Goal: Task Accomplishment & Management: Complete application form

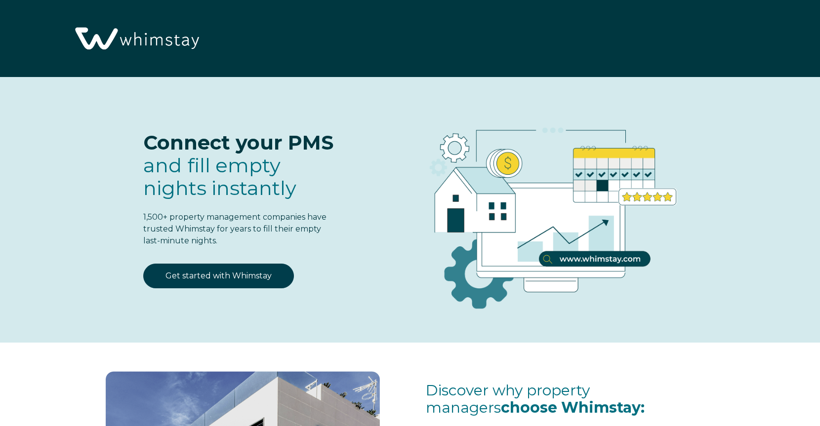
select select "US"
select select "Standard"
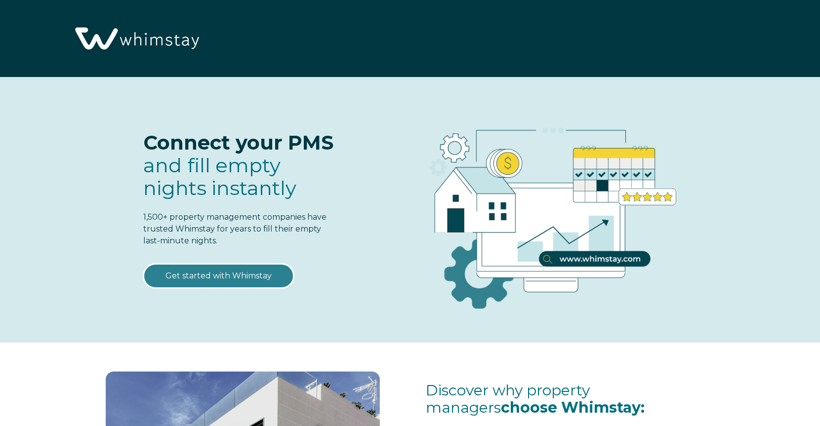
click at [231, 276] on link "Get started with Whimstay" at bounding box center [218, 276] width 151 height 25
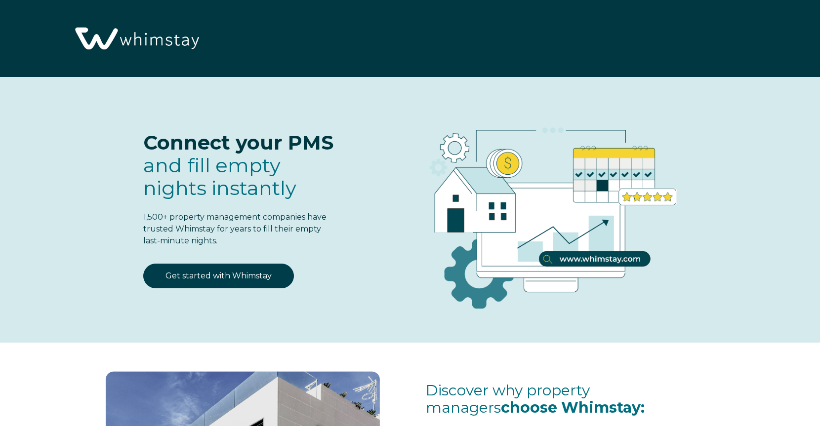
scroll to position [1250, 0]
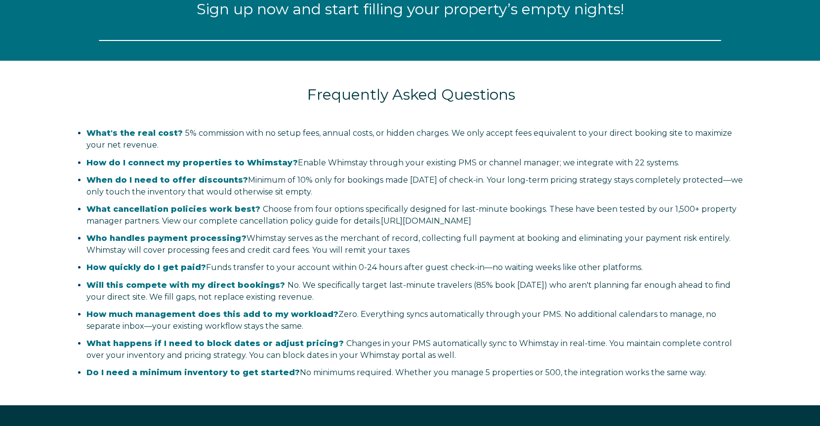
select select "US"
select select "Standard"
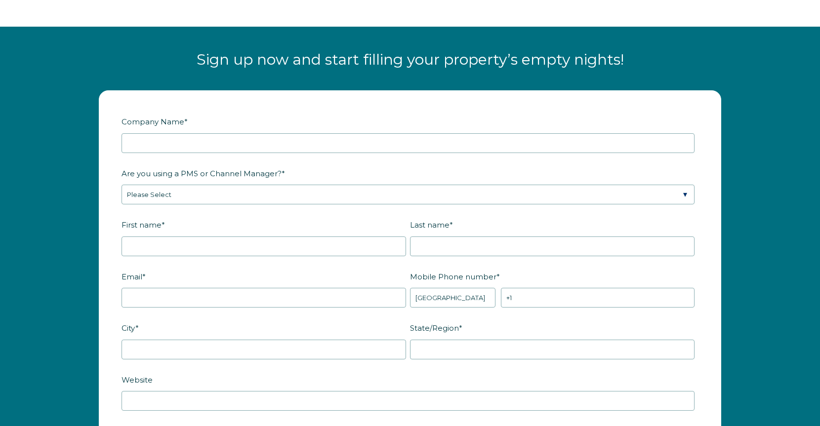
scroll to position [1200, 0]
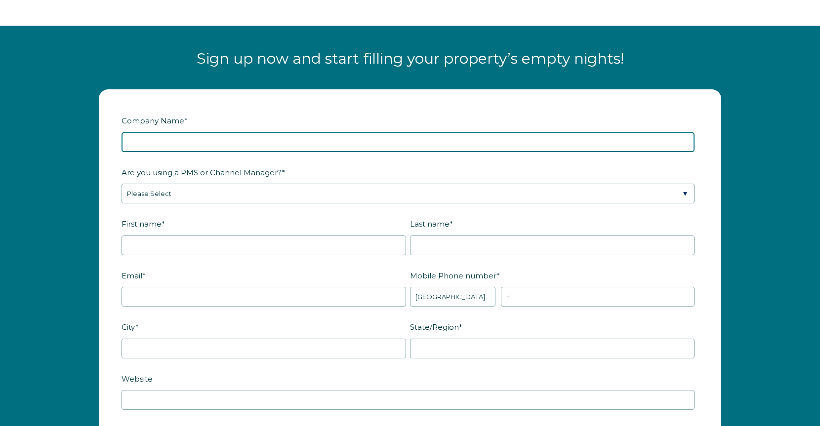
click at [174, 144] on input "Company Name *" at bounding box center [408, 142] width 573 height 20
type input "Waypoint Luxury Properties"
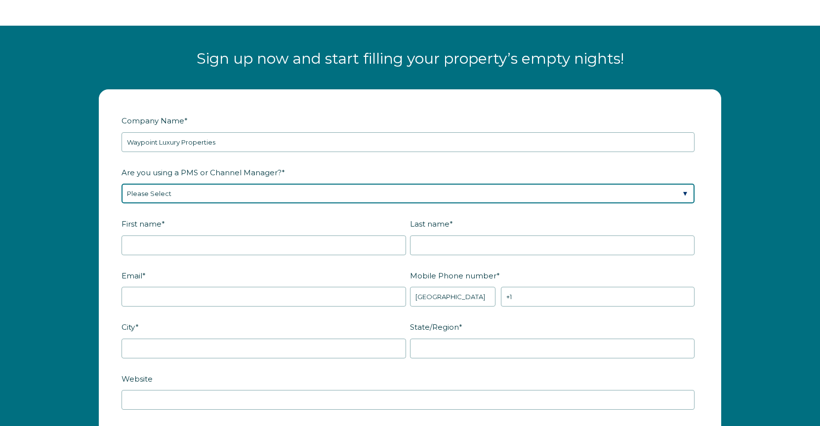
click at [209, 194] on select "Please Select Barefoot BookingPal Boost Brightside CiiRUS Escapia Guesty Hostaw…" at bounding box center [408, 194] width 573 height 20
select select "Hostfully"
click at [122, 184] on select "Please Select Barefoot BookingPal Boost Brightside CiiRUS Escapia Guesty Hostaw…" at bounding box center [408, 194] width 573 height 20
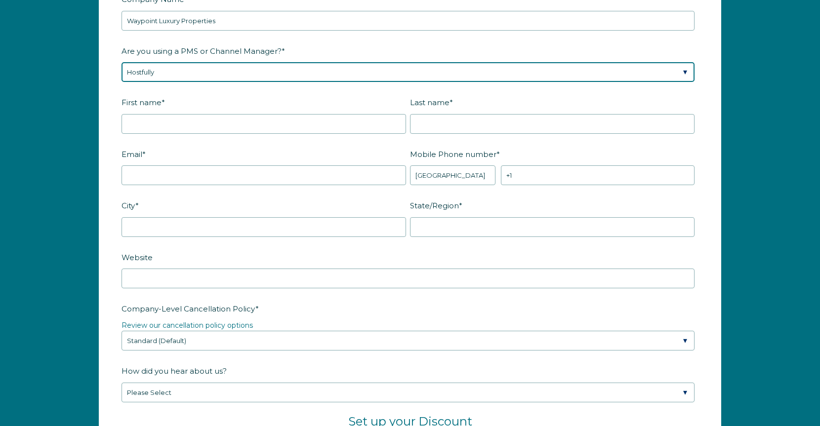
scroll to position [1349, 0]
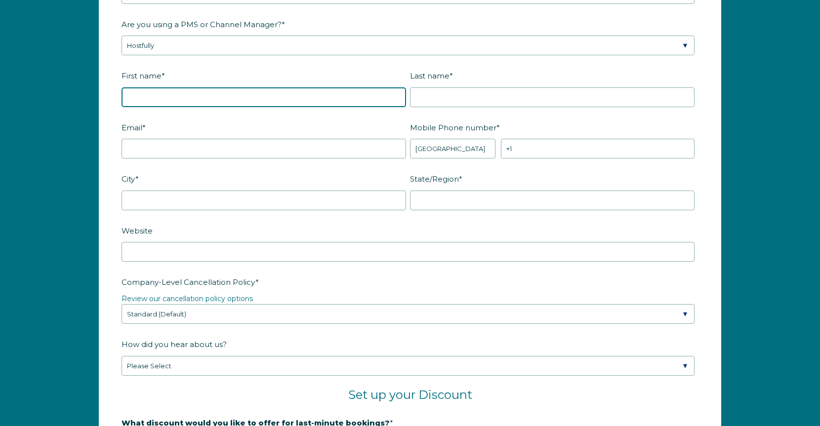
click at [174, 99] on input "First name *" at bounding box center [264, 97] width 285 height 20
click at [226, 98] on input "First name *" at bounding box center [264, 97] width 285 height 20
type input "[PERSON_NAME]"
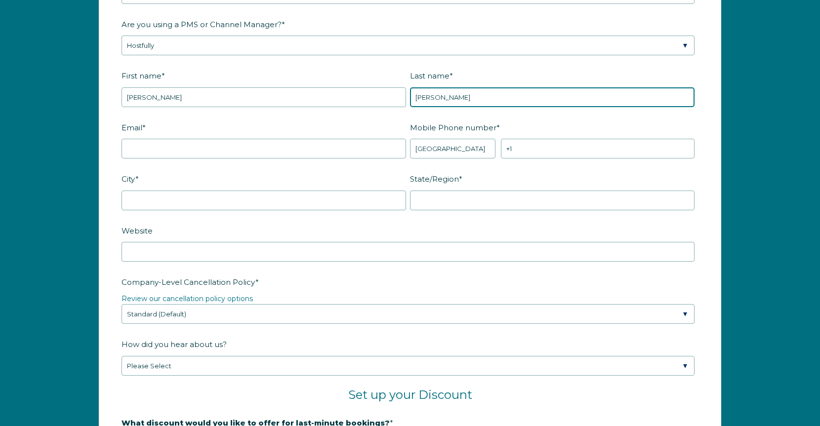
type input "Roussel"
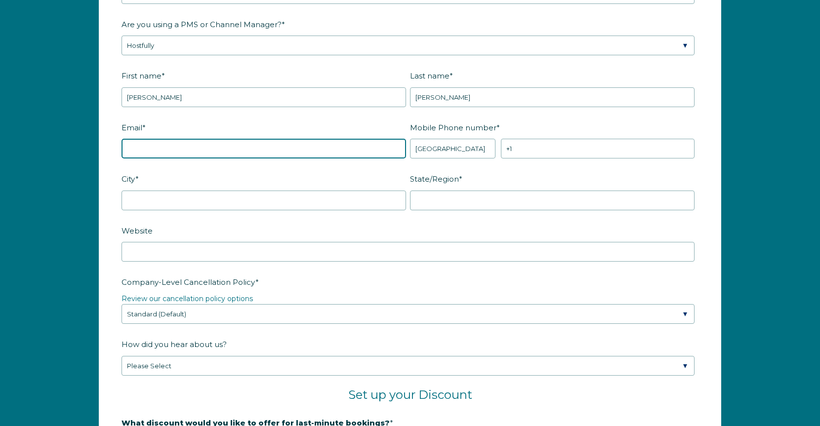
drag, startPoint x: 162, startPoint y: 154, endPoint x: 163, endPoint y: 142, distance: 11.9
click at [162, 151] on input "Email *" at bounding box center [264, 149] width 285 height 20
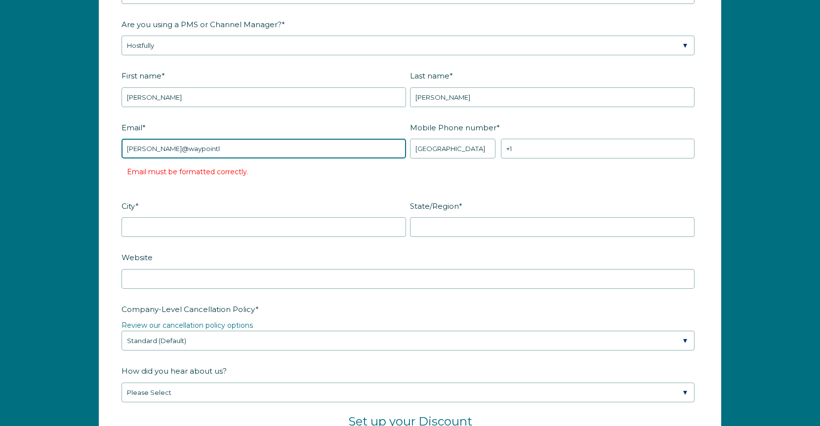
type input "[PERSON_NAME][EMAIL_ADDRESS][DOMAIN_NAME]"
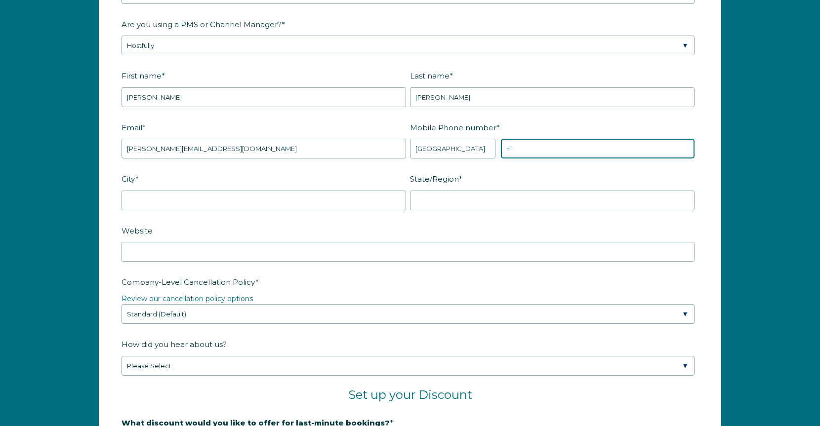
click at [541, 149] on input "+1" at bounding box center [598, 149] width 194 height 20
type input "+1 6183630635"
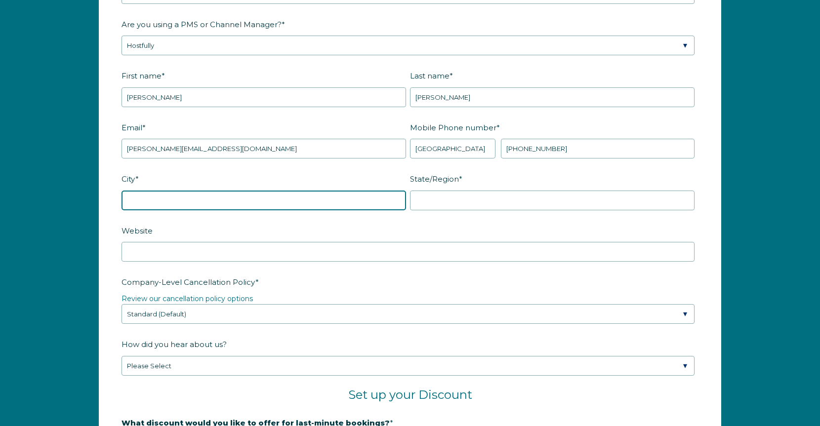
click at [232, 196] on input "City *" at bounding box center [264, 201] width 285 height 20
type input "Belleville"
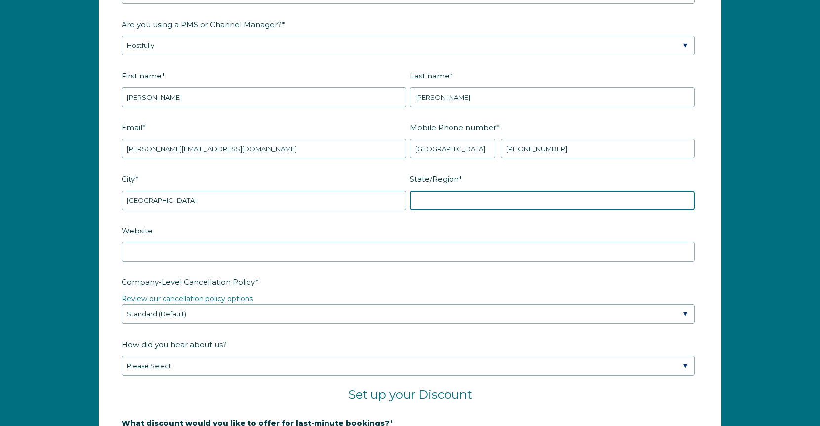
type input "Illinois"
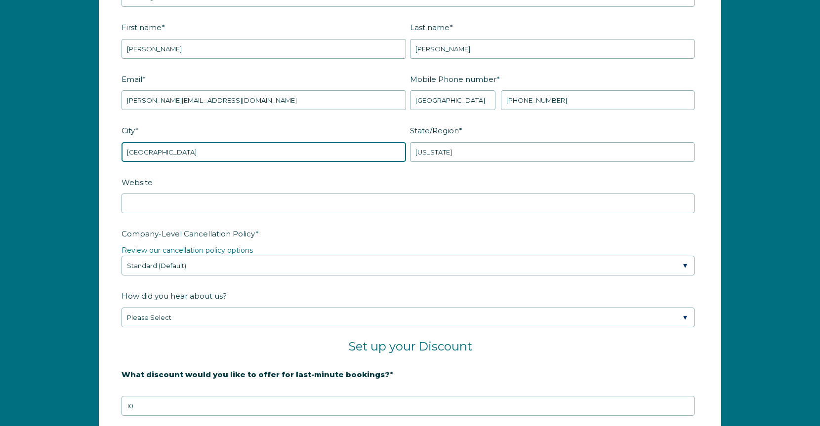
scroll to position [1398, 0]
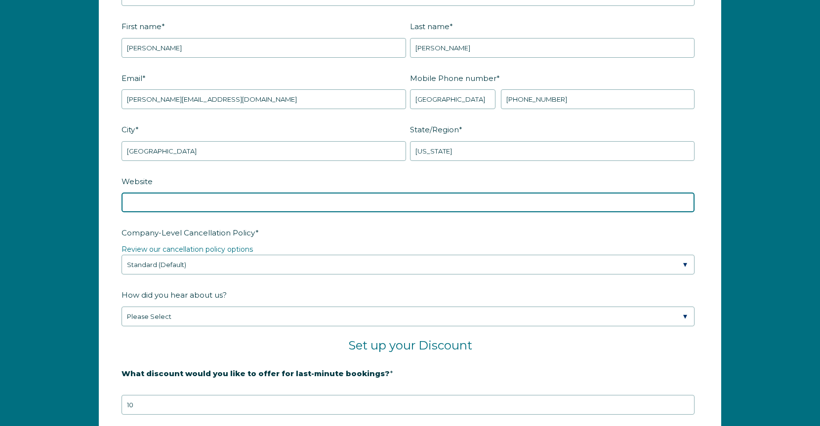
click at [260, 204] on input "Website" at bounding box center [408, 203] width 573 height 20
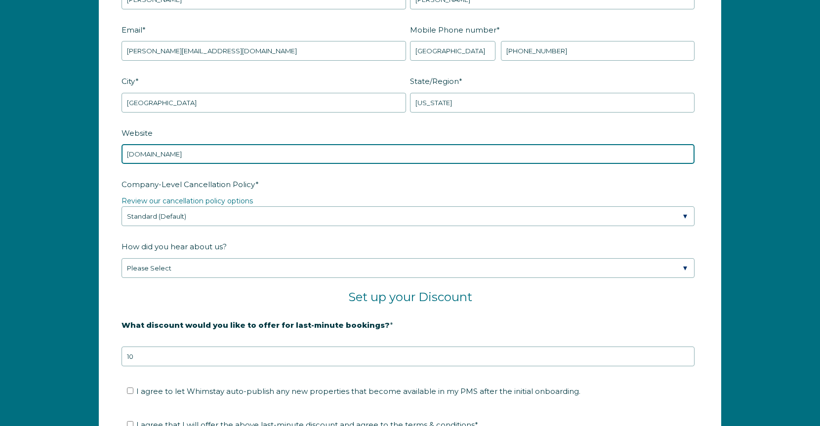
scroll to position [1447, 0]
type input "www.waypointluxuryproperties.com"
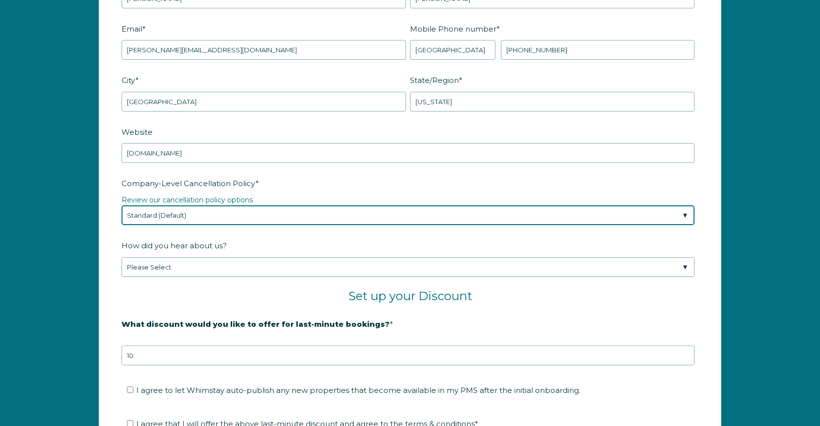
click at [369, 217] on select "Please Select Partial Standard (Default) Moderate Strict" at bounding box center [408, 216] width 573 height 20
click at [234, 212] on select "Please Select Partial Standard (Default) Moderate Strict" at bounding box center [408, 216] width 573 height 20
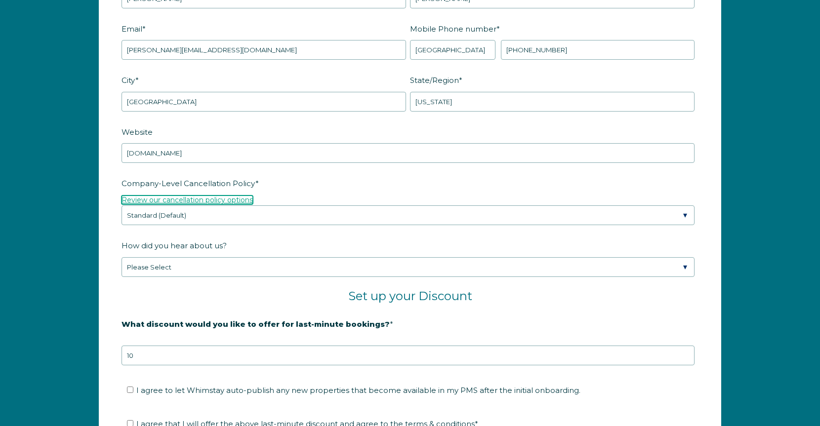
click at [240, 196] on link "Review our cancellation policy options" at bounding box center [187, 200] width 131 height 9
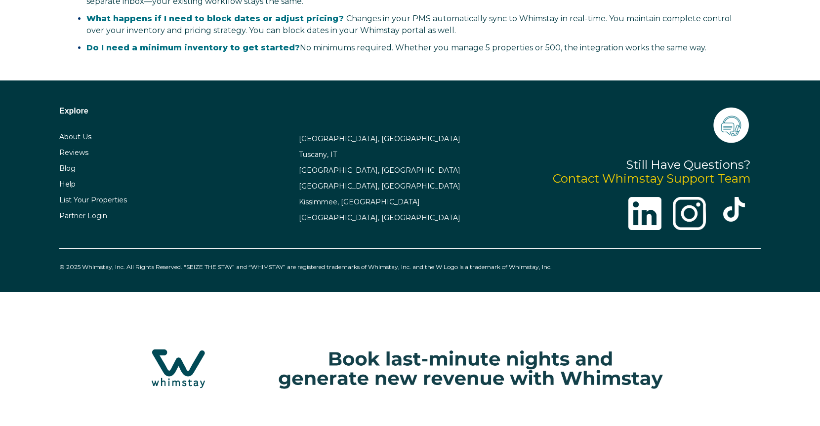
scroll to position [1447, 0]
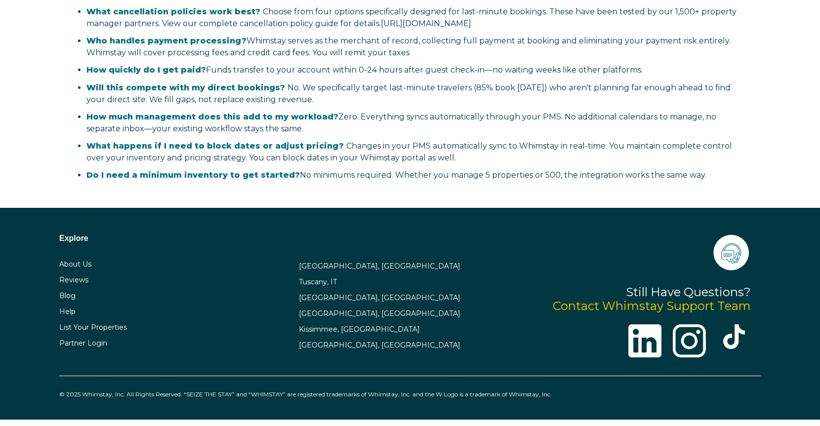
select select "US"
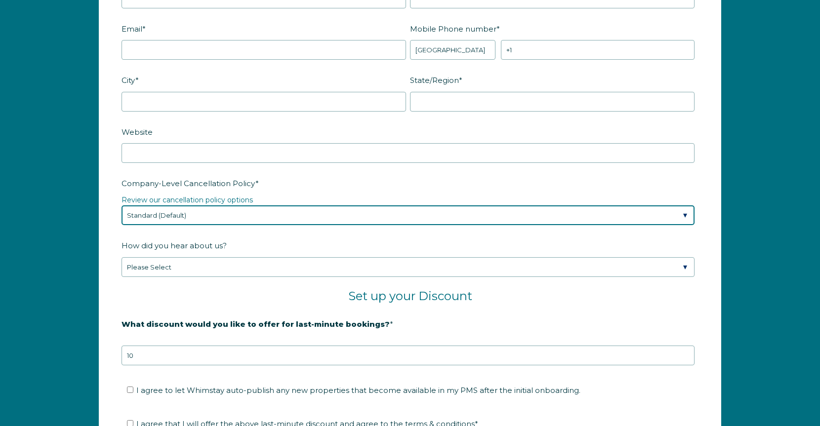
click at [256, 209] on select "Please Select Partial Standard (Default) Moderate Strict" at bounding box center [408, 216] width 573 height 20
select select "Moderate"
click at [122, 206] on select "Please Select Partial Standard (Default) Moderate Strict" at bounding box center [408, 216] width 573 height 20
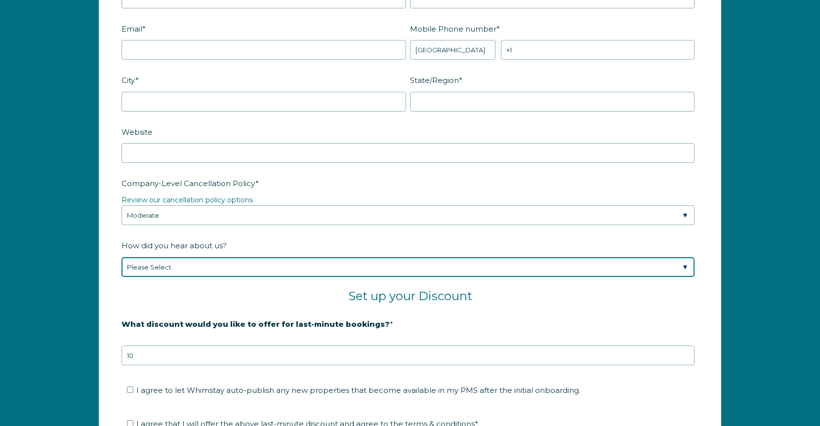
click at [290, 263] on select "Please Select Found Whimstay through a Google search Spoke to a Whimstay salesp…" at bounding box center [408, 267] width 573 height 20
select select "Other"
click at [122, 257] on select "Please Select Found Whimstay through a Google search Spoke to a Whimstay salesp…" at bounding box center [408, 267] width 573 height 20
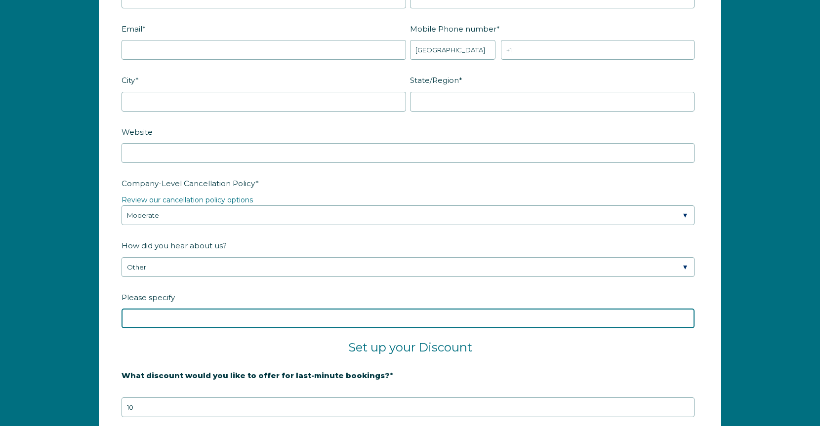
click at [199, 311] on input "Please specify" at bounding box center [408, 319] width 573 height 20
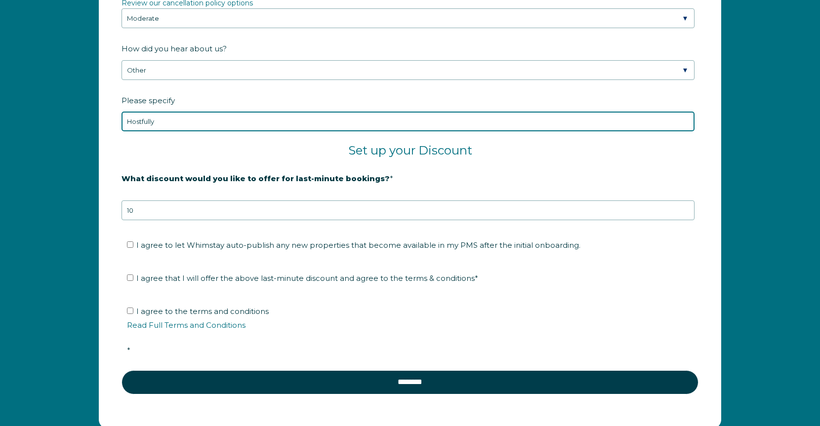
scroll to position [1645, 0]
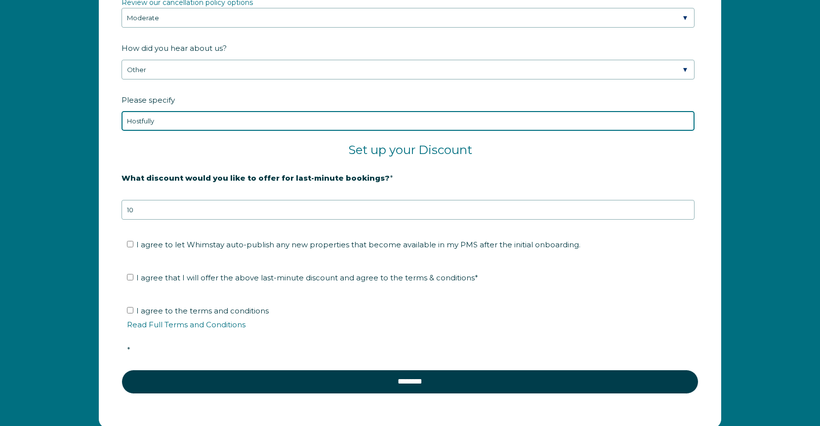
type input "Hostfully"
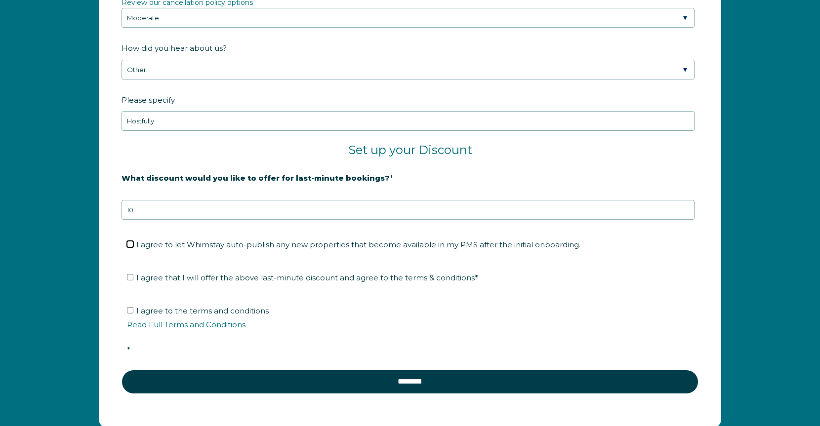
click at [132, 241] on input "I agree to let Whimstay auto-publish any new properties that become available i…" at bounding box center [130, 244] width 6 height 6
checkbox input "true"
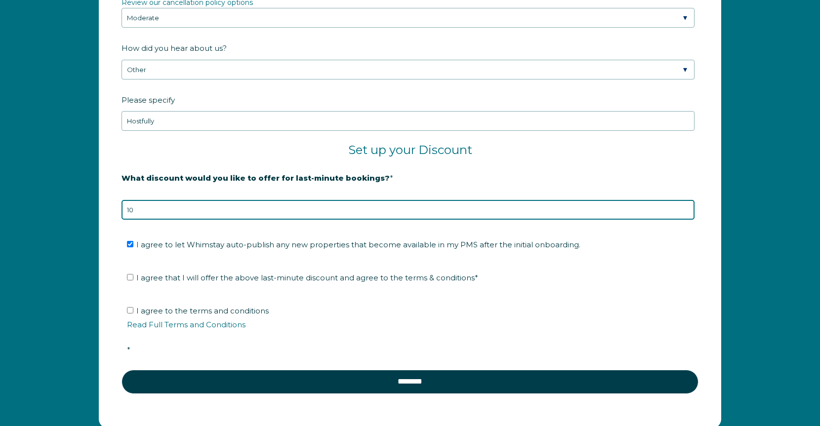
drag, startPoint x: 149, startPoint y: 208, endPoint x: 120, endPoint y: 208, distance: 29.1
click at [120, 208] on form "Company Name * Are you using a PMS or Channel Manager? * Please Select Barefoot…" at bounding box center [409, 36] width 621 height 783
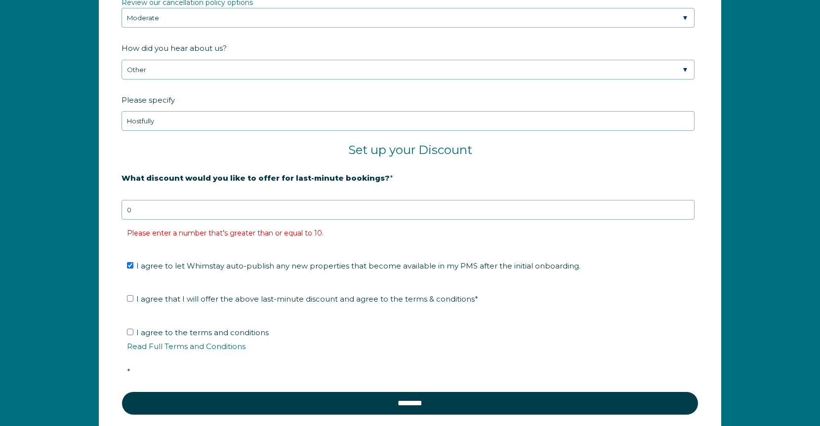
click at [131, 277] on fieldset "I agree to let Whimstay auto-publish any new properties that become available i…" at bounding box center [410, 269] width 577 height 33
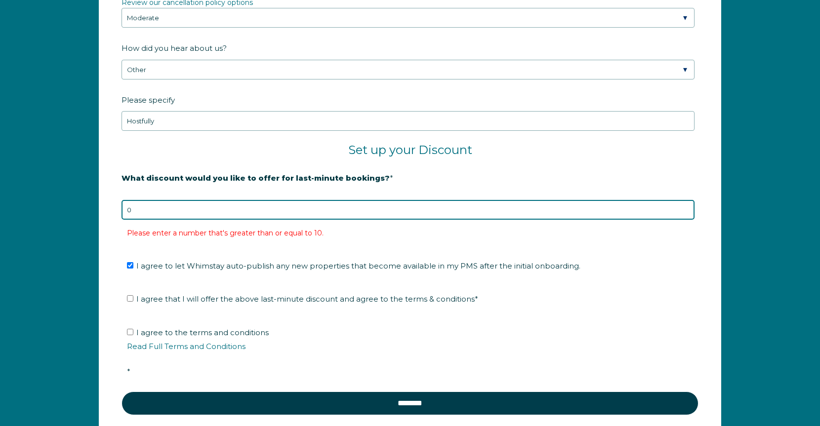
drag, startPoint x: 144, startPoint y: 207, endPoint x: 121, endPoint y: 204, distance: 24.0
click at [121, 204] on form "Company Name * Are you using a PMS or Channel Manager? * Please Select Barefoot…" at bounding box center [409, 47] width 621 height 804
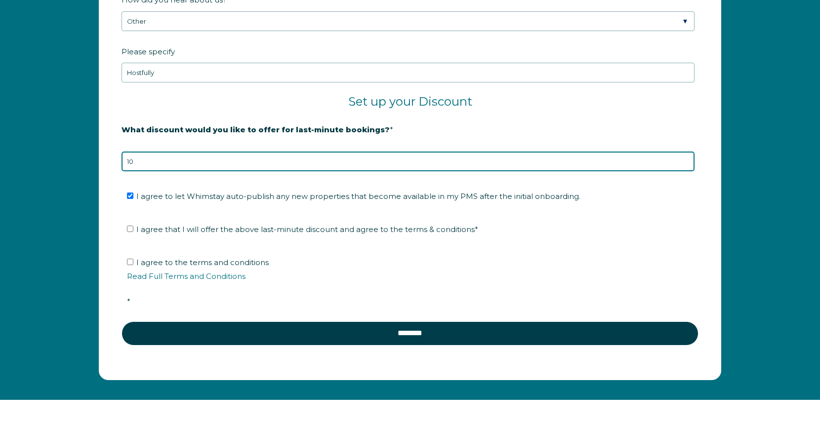
scroll to position [1694, 0]
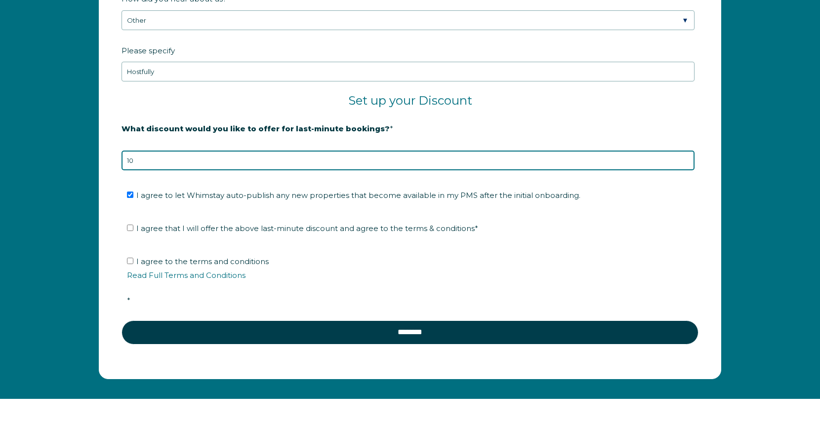
type input "10"
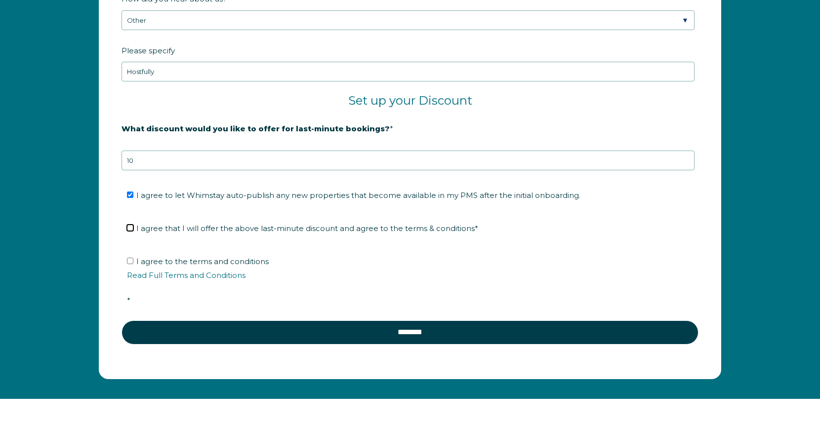
click at [131, 225] on input "I agree that I will offer the above last-minute discount and agree to the terms…" at bounding box center [130, 228] width 6 height 6
checkbox input "true"
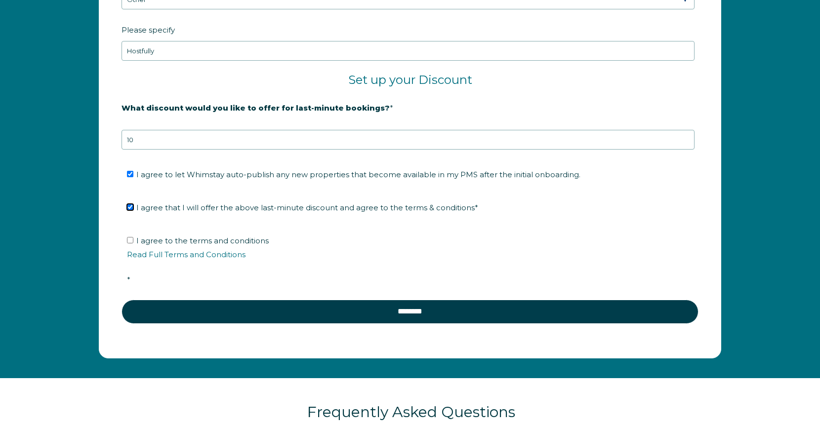
scroll to position [1744, 0]
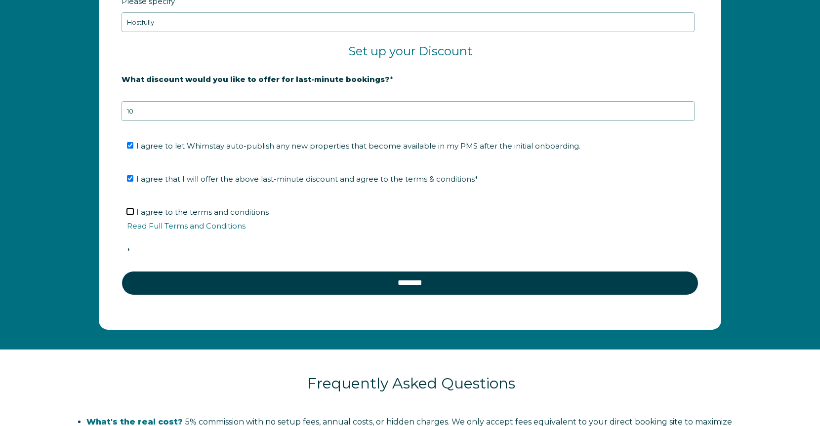
click at [128, 208] on input "I agree to the terms and conditions Read Full Terms and Conditions *" at bounding box center [130, 211] width 6 height 6
checkbox input "true"
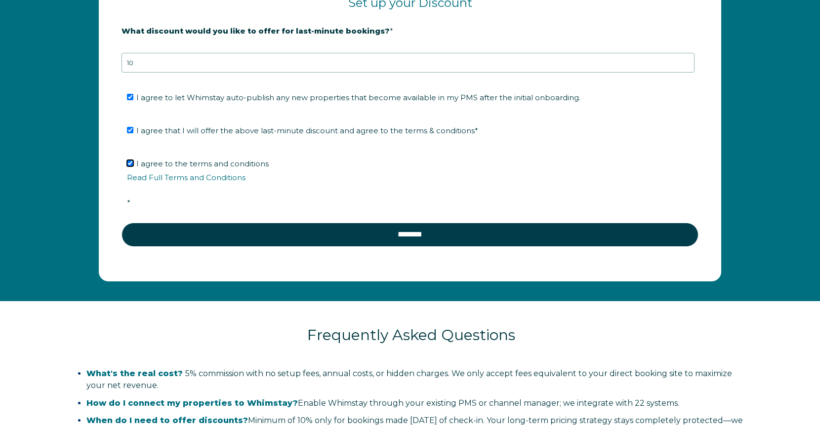
scroll to position [1793, 0]
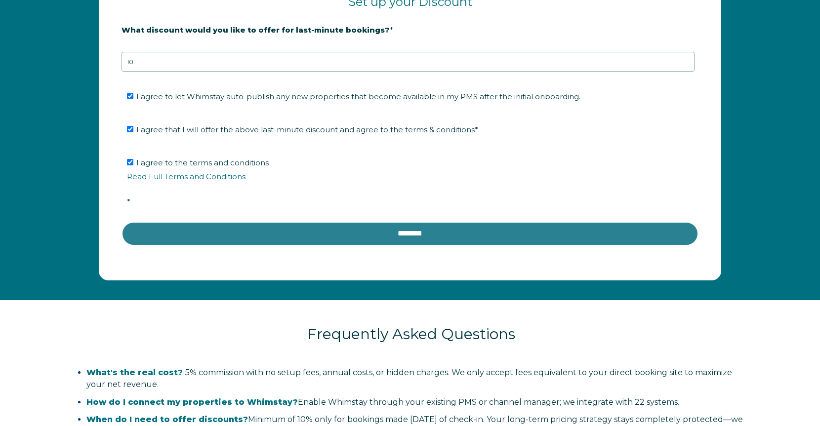
click at [412, 229] on input "********" at bounding box center [410, 234] width 577 height 24
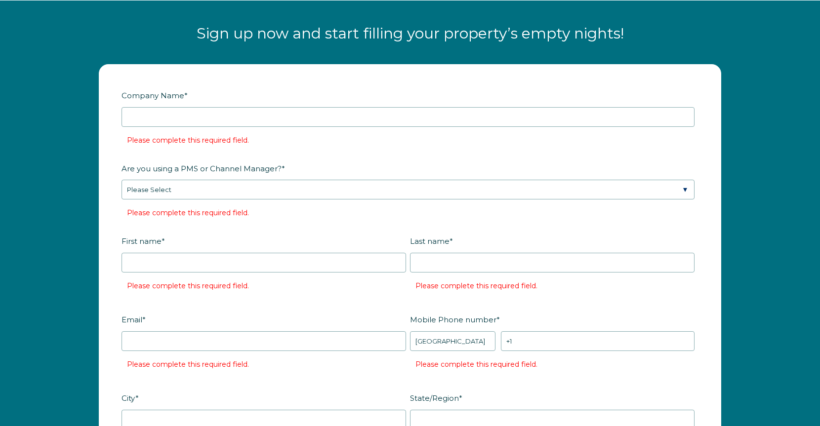
scroll to position [1225, 0]
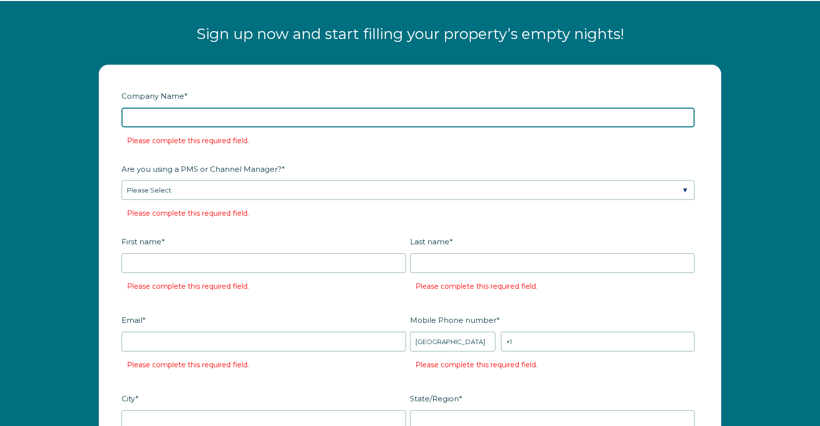
click at [277, 120] on input "Company Name *" at bounding box center [408, 118] width 573 height 20
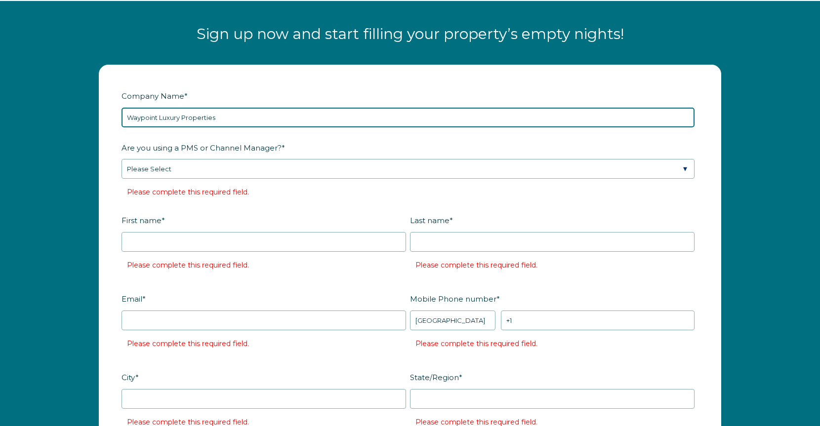
type input "Waypoint Luxury Properties"
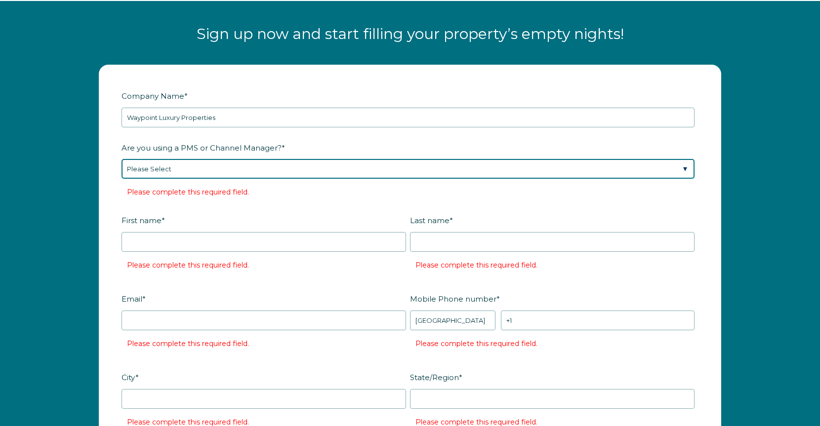
click at [210, 167] on select "Please Select Barefoot BookingPal Boost Brightside CiiRUS Escapia Guesty Hostaw…" at bounding box center [408, 169] width 573 height 20
select select "Hostfully"
click at [122, 159] on select "Please Select Barefoot BookingPal Boost Brightside CiiRUS Escapia Guesty Hostaw…" at bounding box center [408, 169] width 573 height 20
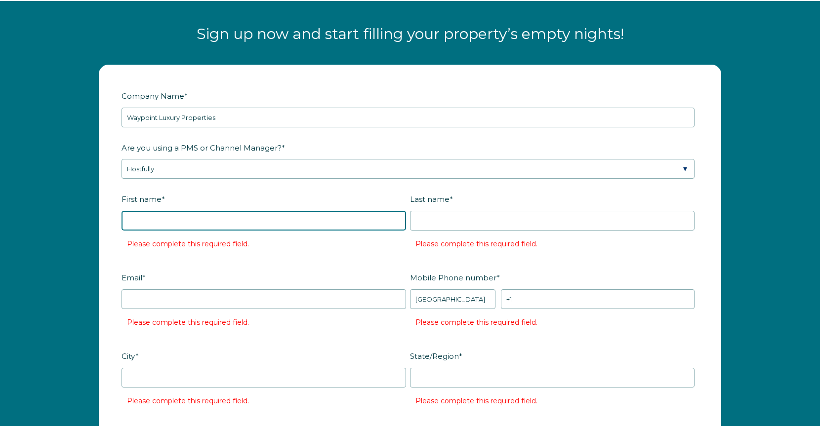
click at [237, 223] on input "First name *" at bounding box center [264, 221] width 285 height 20
type input "[PERSON_NAME]"
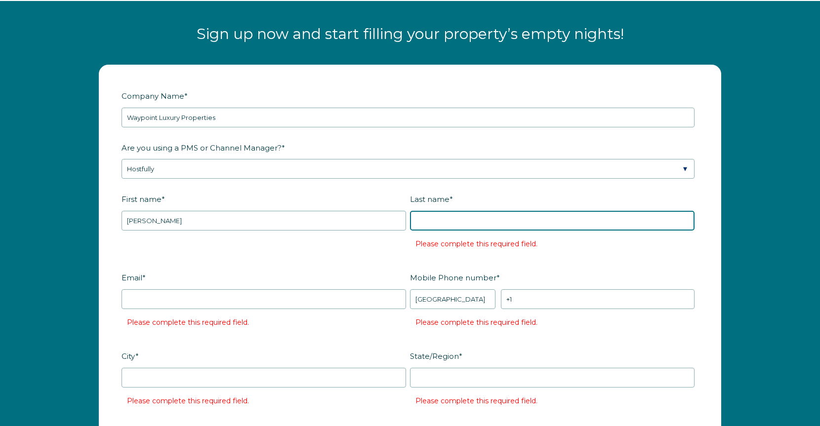
click at [433, 216] on input "Last name *" at bounding box center [552, 221] width 285 height 20
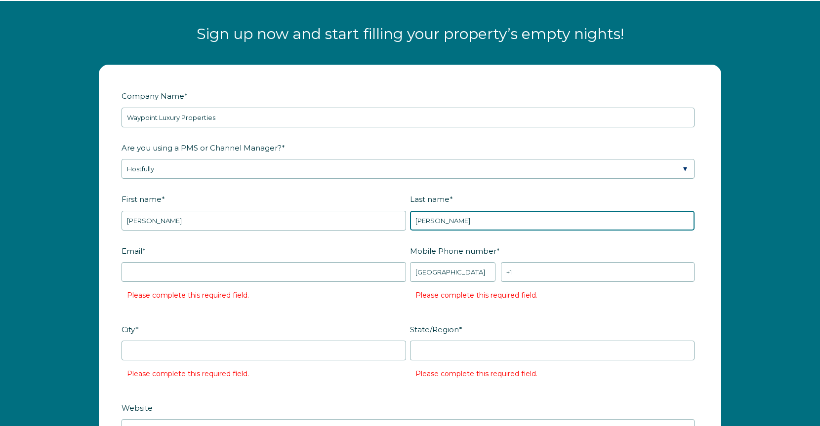
type input "[PERSON_NAME]"
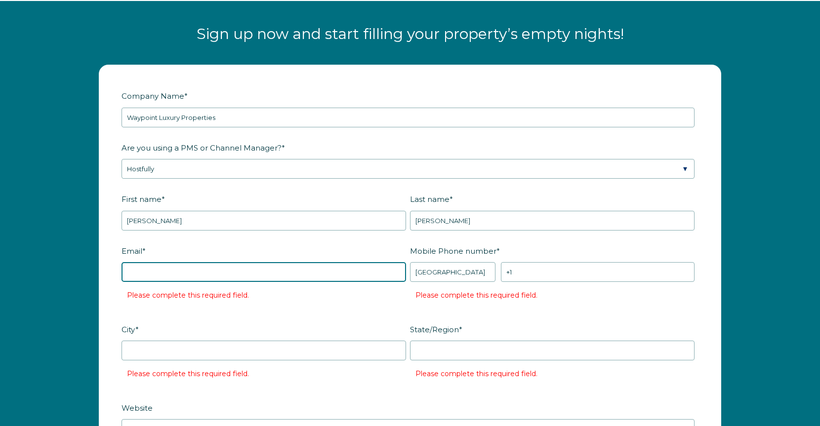
click at [269, 276] on input "Email *" at bounding box center [264, 272] width 285 height 20
type input "waypointluxuryproperties.com"
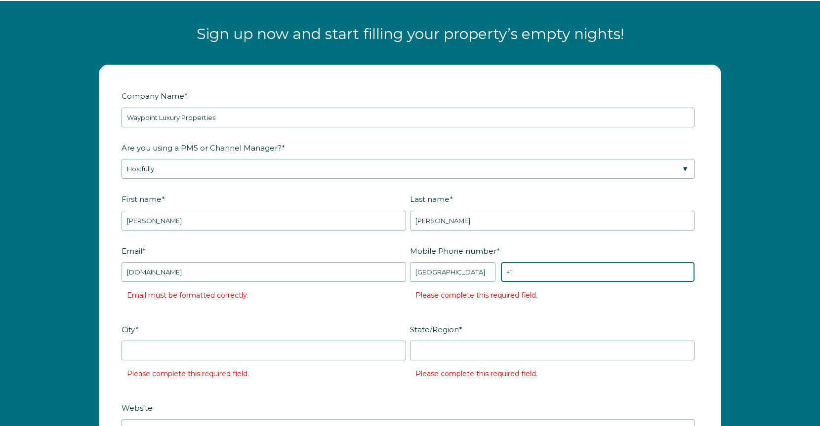
click at [515, 267] on input "+1" at bounding box center [598, 272] width 194 height 20
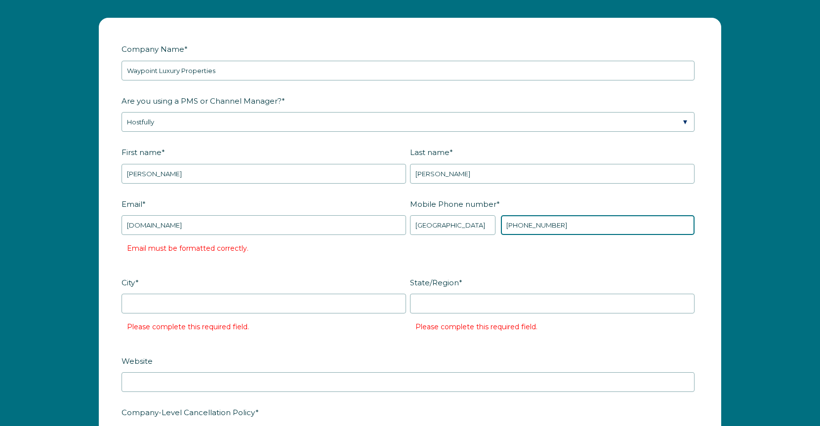
scroll to position [1275, 0]
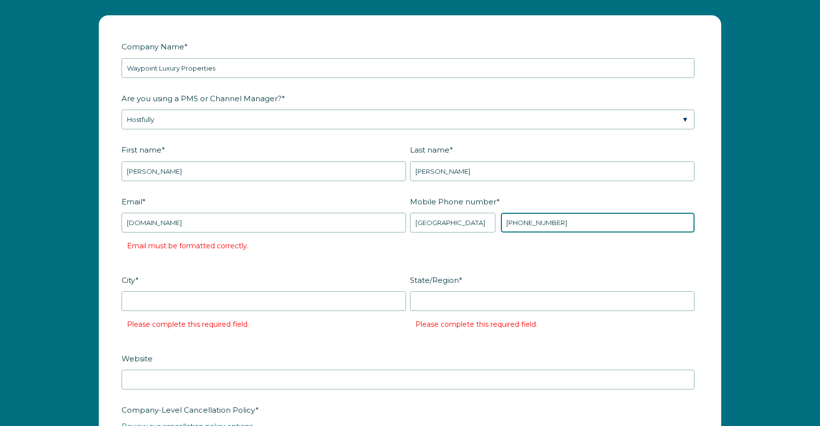
type input "+1 618-363-0635"
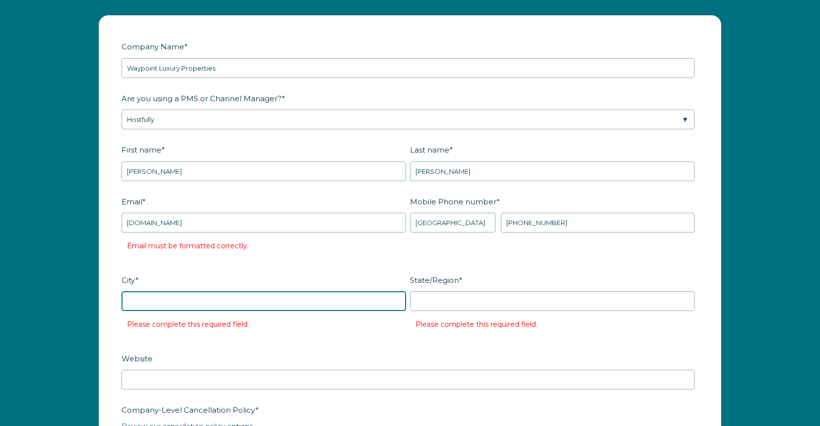
click at [256, 306] on input "City *" at bounding box center [264, 301] width 285 height 20
type input "Belleville"
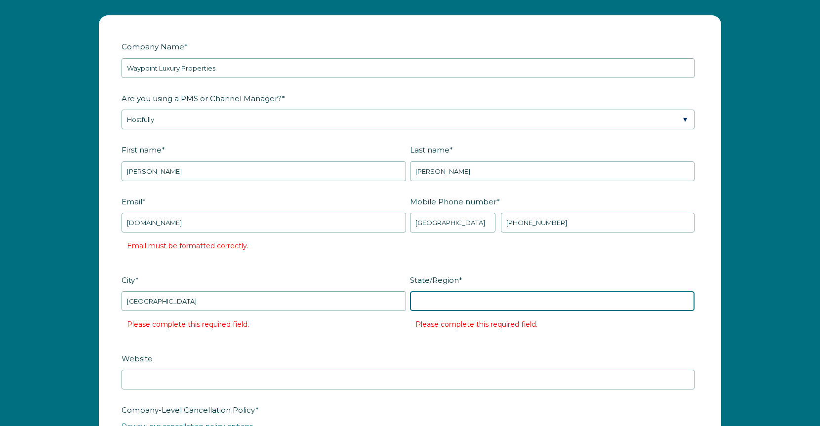
type input "Illinois"
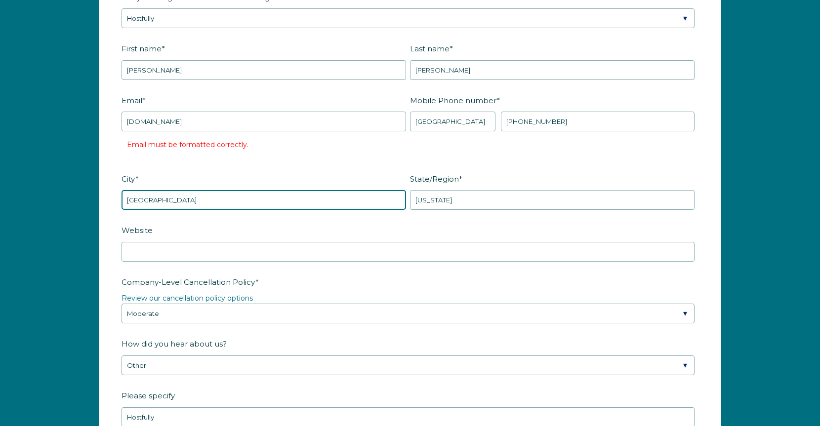
scroll to position [1423, 0]
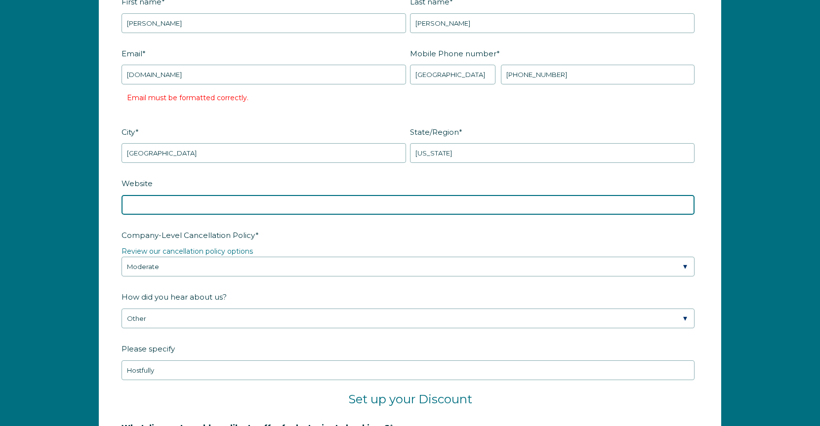
click at [194, 205] on input "Website" at bounding box center [408, 205] width 573 height 20
type input "www.waypointluxuryproperties.com"
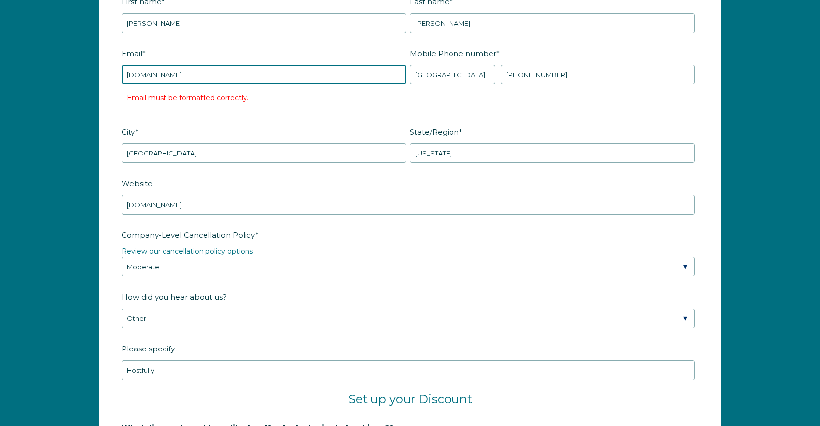
click at [128, 73] on input "waypointluxuryproperties.com" at bounding box center [264, 75] width 285 height 20
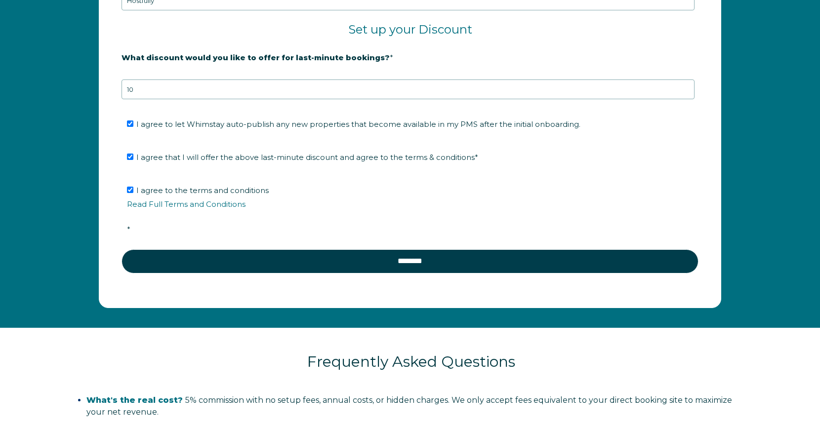
scroll to position [1769, 0]
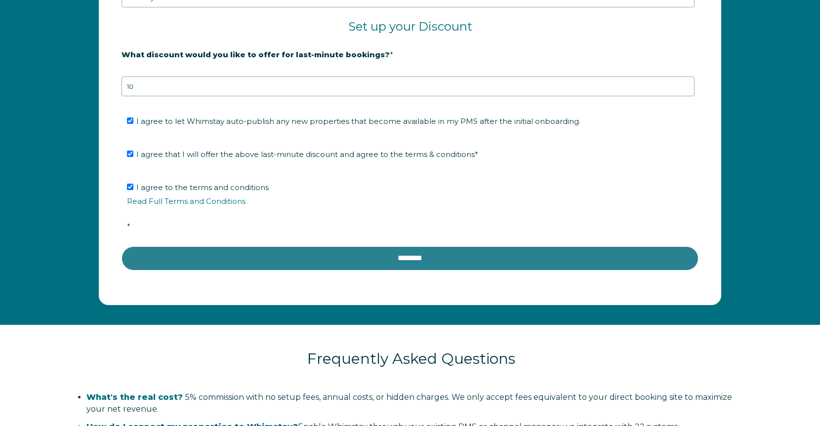
type input "[PERSON_NAME][EMAIL_ADDRESS][DOMAIN_NAME]"
click at [421, 255] on input "********" at bounding box center [410, 259] width 577 height 24
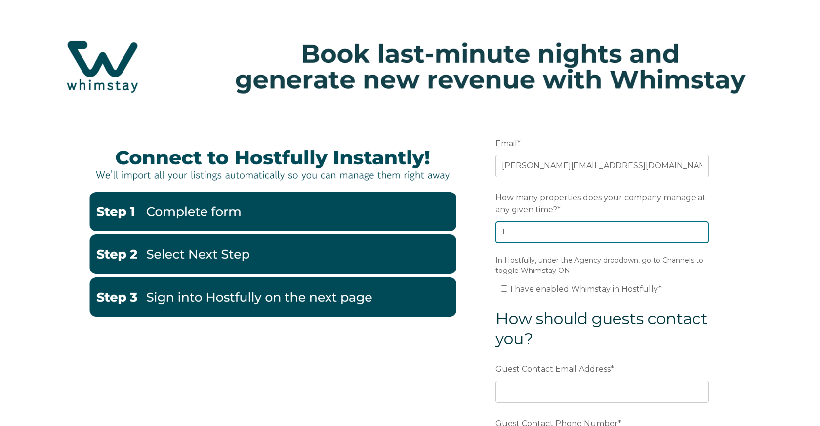
click at [698, 230] on input "1" at bounding box center [601, 232] width 213 height 22
type input "2"
click at [698, 230] on input "2" at bounding box center [601, 232] width 213 height 22
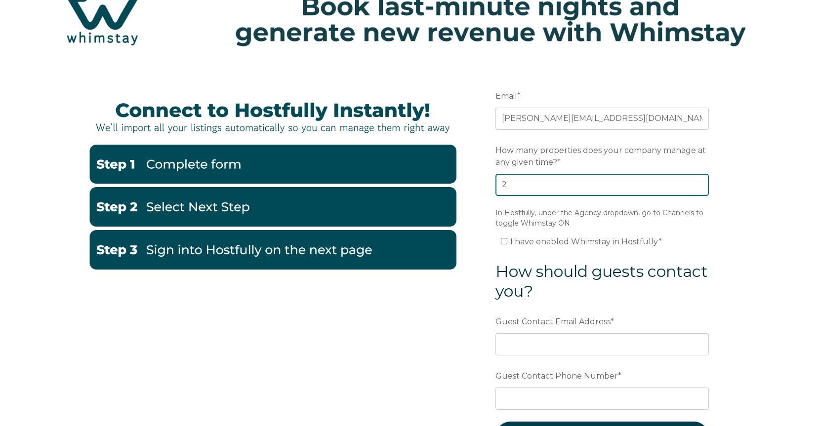
scroll to position [49, 0]
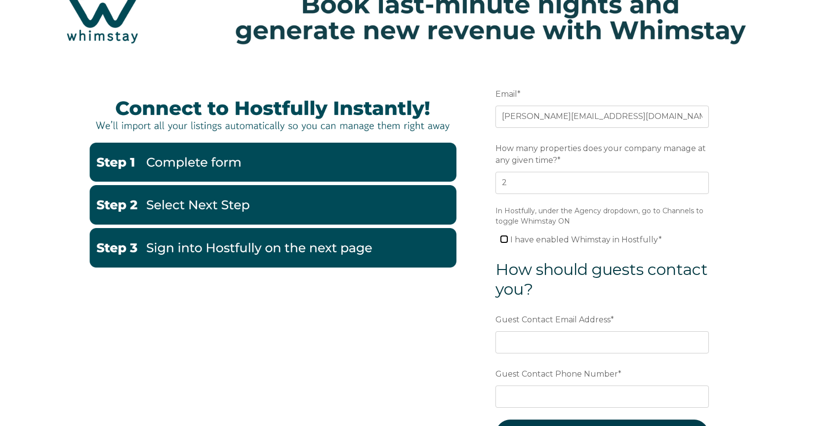
click at [506, 238] on input "I have enabled Whimstay in Hostfully *" at bounding box center [504, 239] width 6 height 6
checkbox input "true"
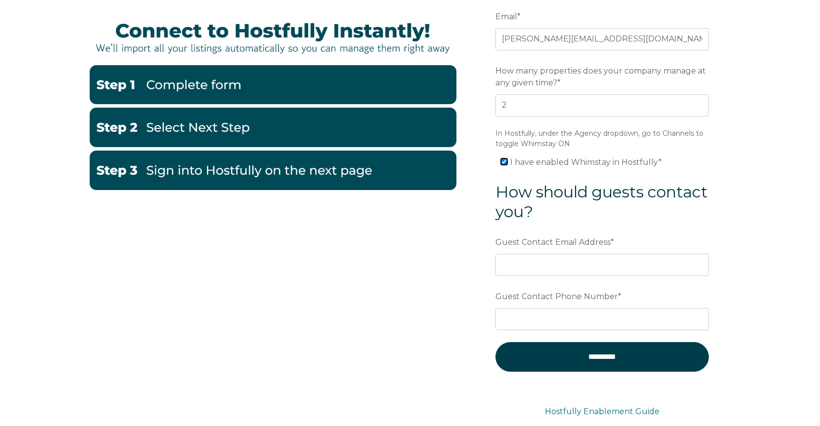
scroll to position [148, 0]
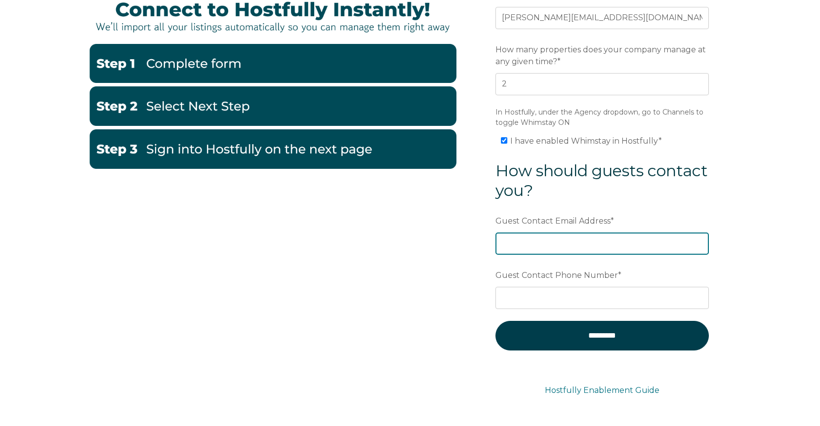
click at [531, 243] on input "Guest Contact Email Address *" at bounding box center [601, 244] width 213 height 22
type input "[PERSON_NAME][EMAIL_ADDRESS][DOMAIN_NAME]"
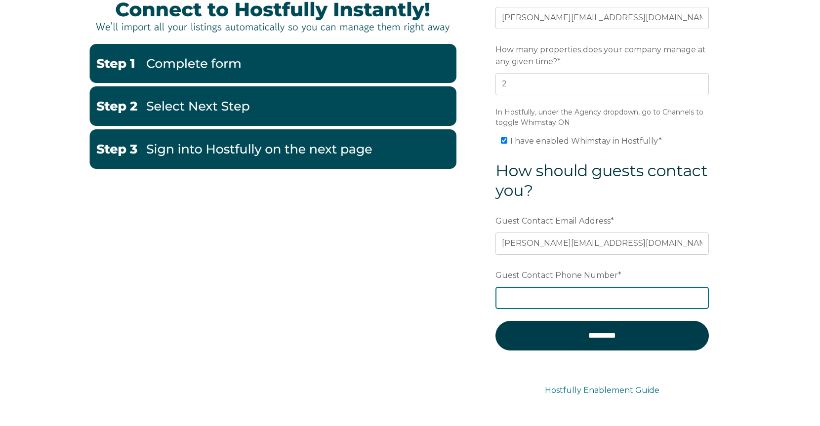
click at [523, 293] on input "Guest Contact Phone Number *" at bounding box center [601, 298] width 213 height 22
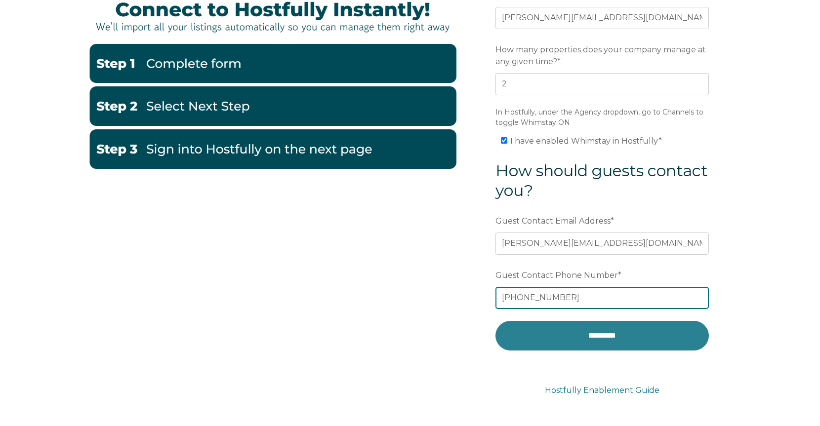
type input "618-363-0635"
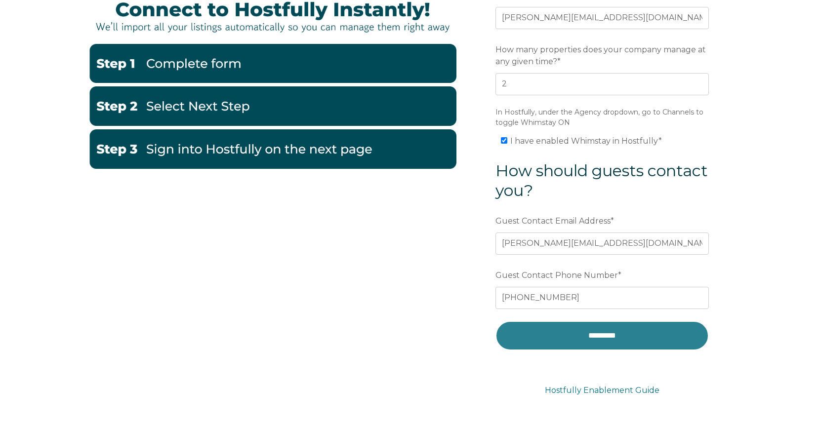
click at [587, 333] on input "*********" at bounding box center [601, 336] width 213 height 30
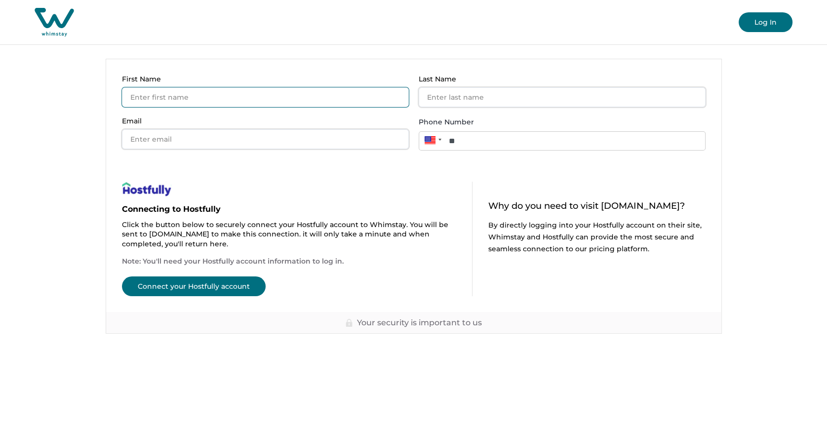
click at [208, 100] on input "First Name" at bounding box center [265, 97] width 287 height 20
type input "[PERSON_NAME]"
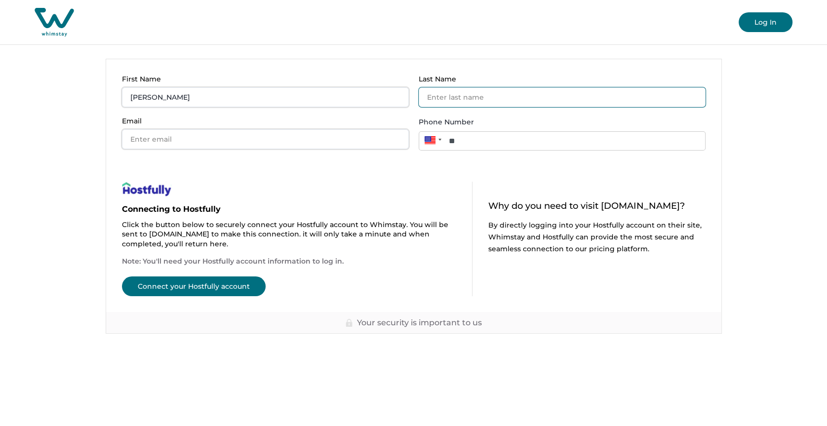
type input "[PERSON_NAME]"
type input "[PERSON_NAME][EMAIL_ADDRESS][PERSON_NAME][DOMAIN_NAME]"
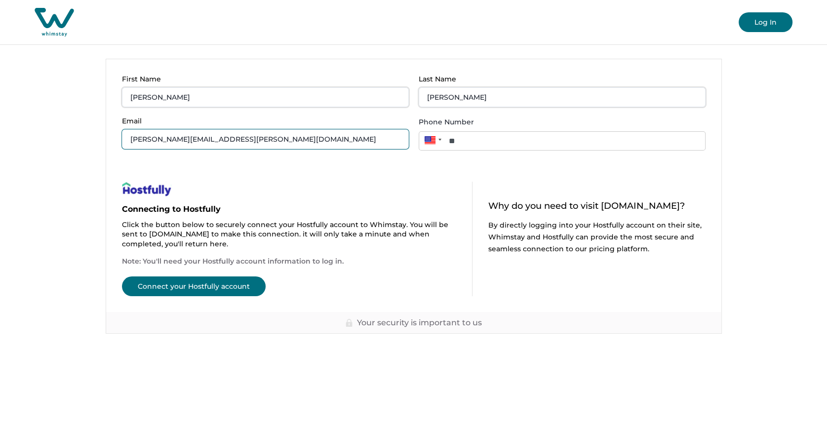
drag, startPoint x: 249, startPoint y: 140, endPoint x: 119, endPoint y: 140, distance: 130.9
click at [119, 140] on div "First Name [PERSON_NAME] Last Name [PERSON_NAME] Email [PERSON_NAME][EMAIL_ADDR…" at bounding box center [414, 112] width 616 height 107
type input "[PERSON_NAME][EMAIL_ADDRESS][DOMAIN_NAME]"
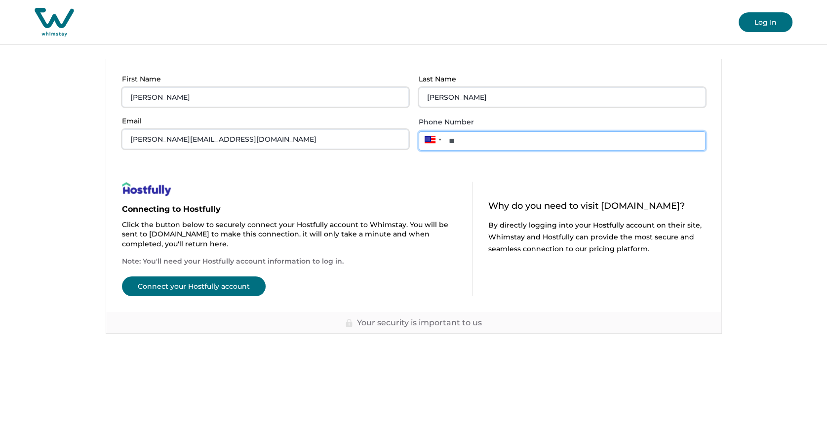
click at [482, 139] on input "**" at bounding box center [562, 140] width 287 height 19
type input "**********"
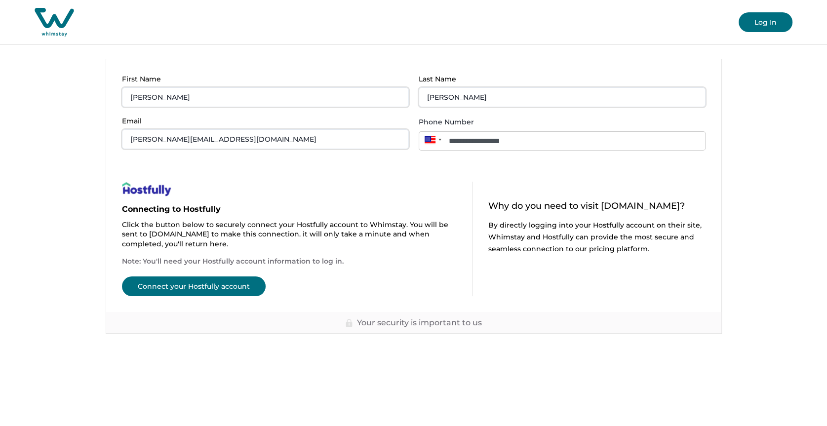
click at [194, 283] on button "Connect your Hostfully account" at bounding box center [194, 287] width 144 height 20
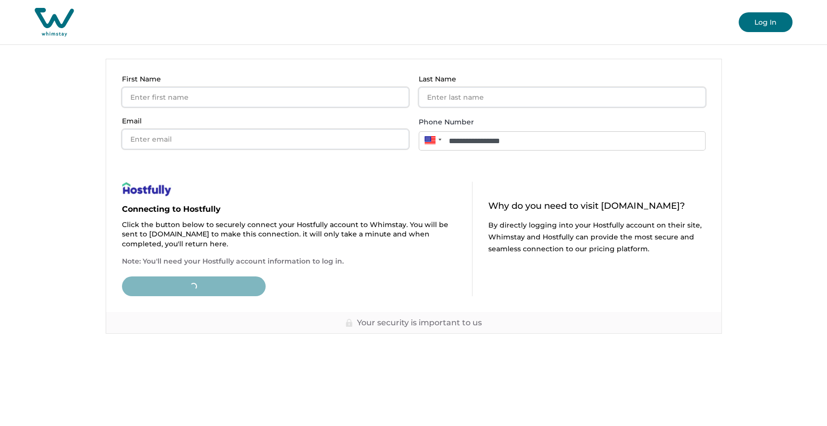
type input "**"
